Goal: Book appointment/travel/reservation

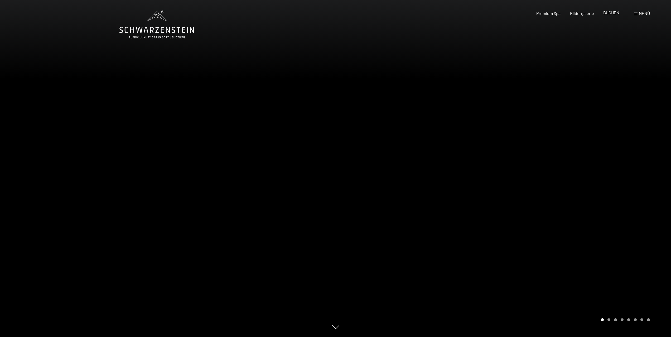
click at [614, 15] on span "BUCHEN" at bounding box center [611, 12] width 16 height 5
click at [609, 11] on div "Buchen Anfragen Premium Spa Bildergalerie BUCHEN Menü DE IT EN Gutschein Bilder…" at bounding box center [584, 14] width 132 height 6
click at [609, 14] on span "BUCHEN" at bounding box center [611, 12] width 16 height 5
click at [635, 14] on span at bounding box center [635, 14] width 4 height 3
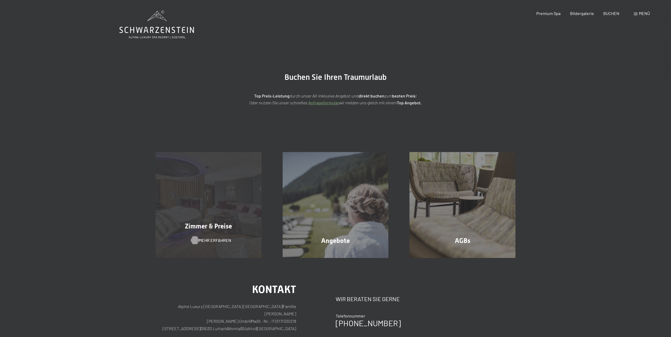
click at [214, 240] on span "Mehr erfahren" at bounding box center [215, 240] width 32 height 6
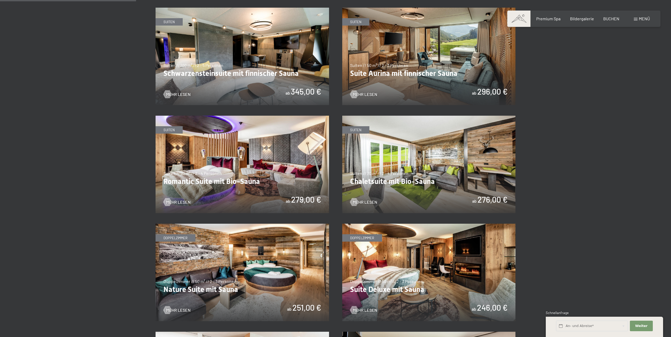
scroll to position [343, 0]
click at [236, 63] on img at bounding box center [241, 56] width 173 height 97
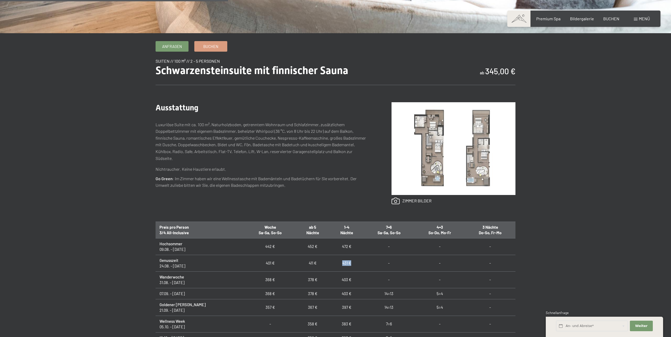
drag, startPoint x: 323, startPoint y: 262, endPoint x: 339, endPoint y: 263, distance: 15.8
click at [339, 263] on td "431 €" at bounding box center [346, 263] width 34 height 17
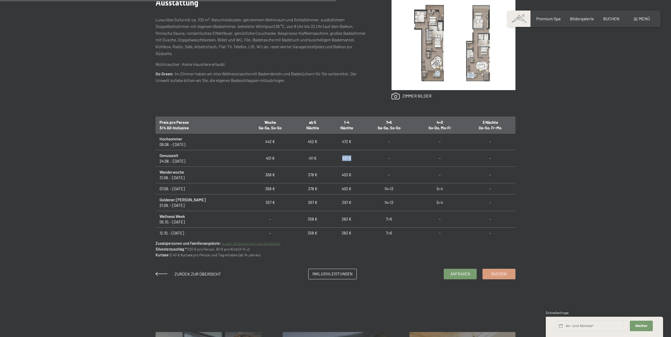
scroll to position [325, 0]
click at [269, 243] on link "zu den Kinderpreisen und Angeboten" at bounding box center [251, 243] width 58 height 4
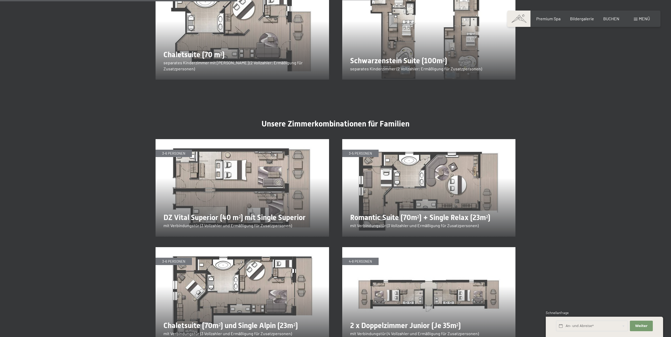
scroll to position [887, 0]
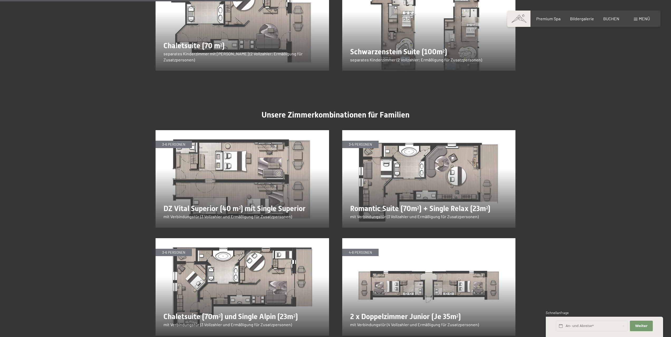
click at [402, 269] on img at bounding box center [428, 286] width 173 height 97
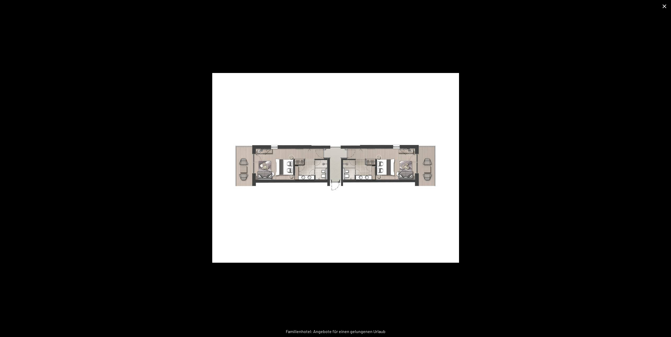
click at [665, 7] on button "Close gallery" at bounding box center [663, 6] width 13 height 12
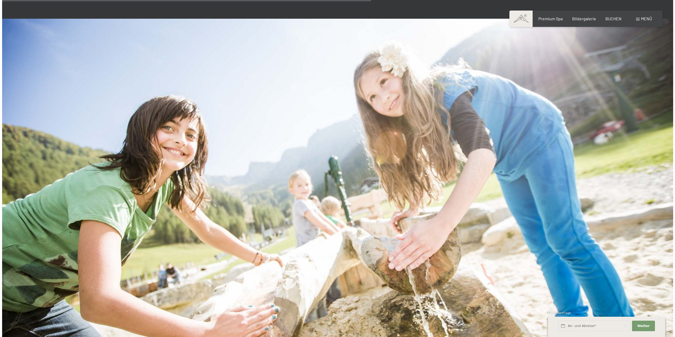
scroll to position [1326, 0]
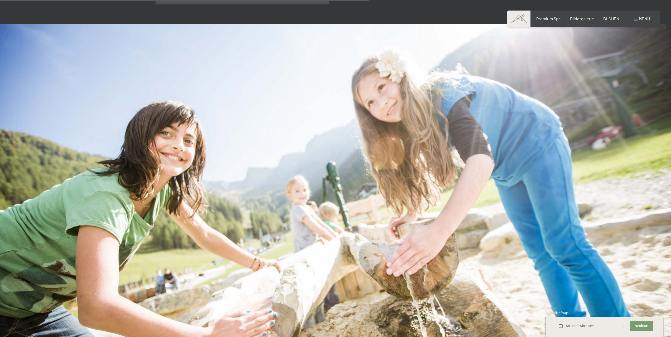
click at [635, 19] on span at bounding box center [635, 19] width 4 height 3
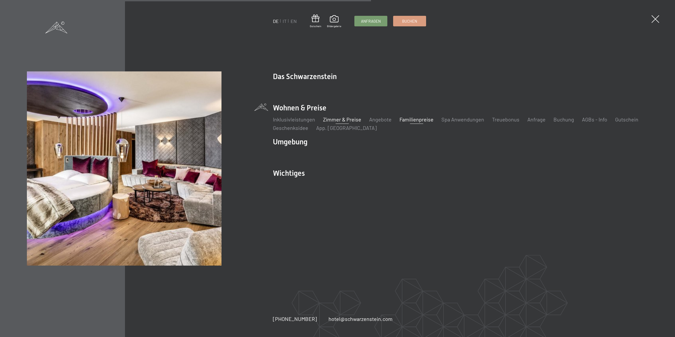
click at [348, 121] on link "Zimmer & Preise" at bounding box center [342, 119] width 38 height 6
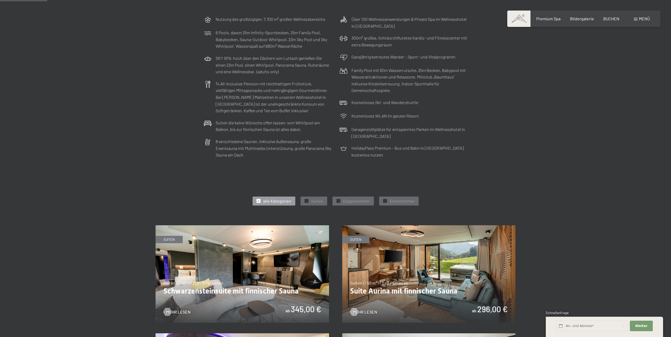
scroll to position [132, 0]
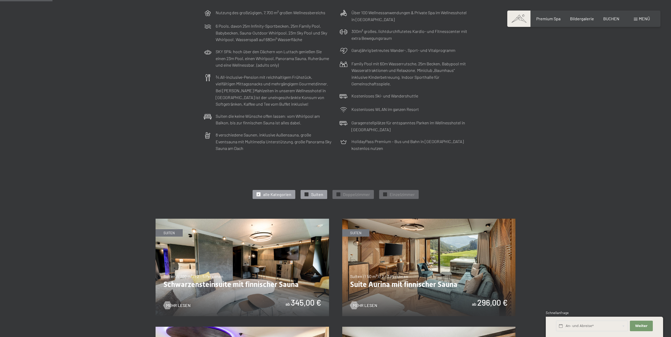
click at [306, 194] on span "✓" at bounding box center [306, 195] width 2 height 4
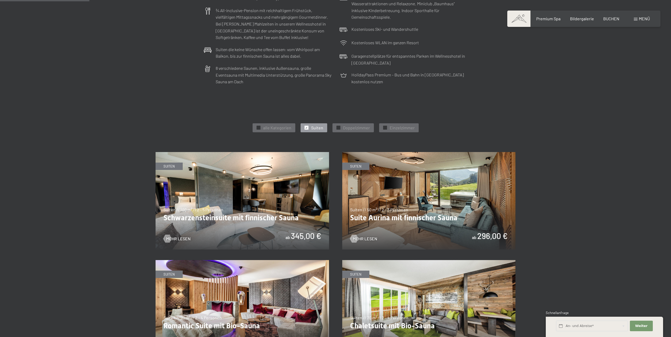
scroll to position [211, 0]
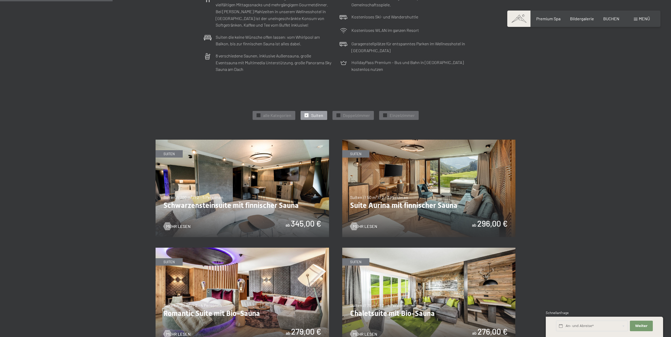
click at [285, 226] on img at bounding box center [241, 188] width 173 height 97
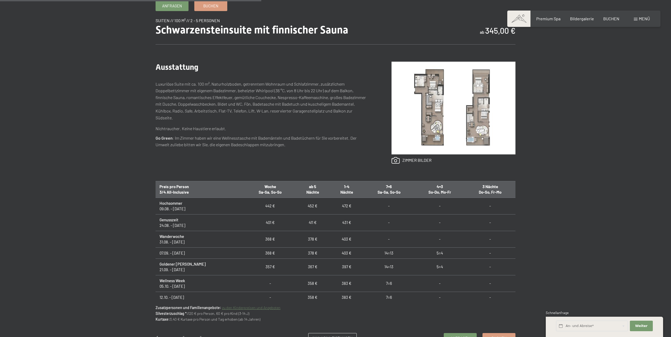
scroll to position [264, 0]
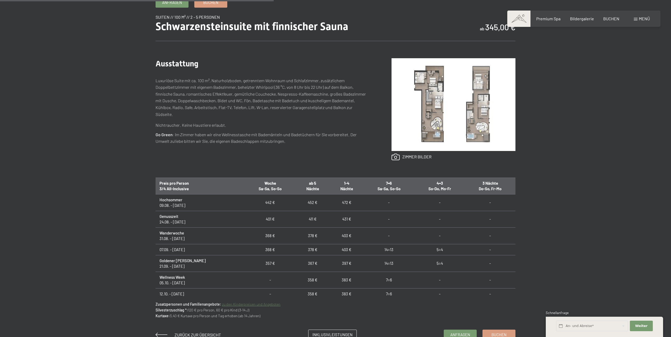
drag, startPoint x: 157, startPoint y: 179, endPoint x: 198, endPoint y: 190, distance: 42.8
click at [198, 190] on th "Preis pro Person 3/4 All-Inclusive" at bounding box center [199, 186] width 89 height 17
drag, startPoint x: 324, startPoint y: 205, endPoint x: 352, endPoint y: 206, distance: 28.2
click at [352, 206] on tr "Hochsommer 09.08. - [DATE] 442 € 452 € 472 € - - -" at bounding box center [335, 202] width 360 height 17
